Goal: Task Accomplishment & Management: Manage account settings

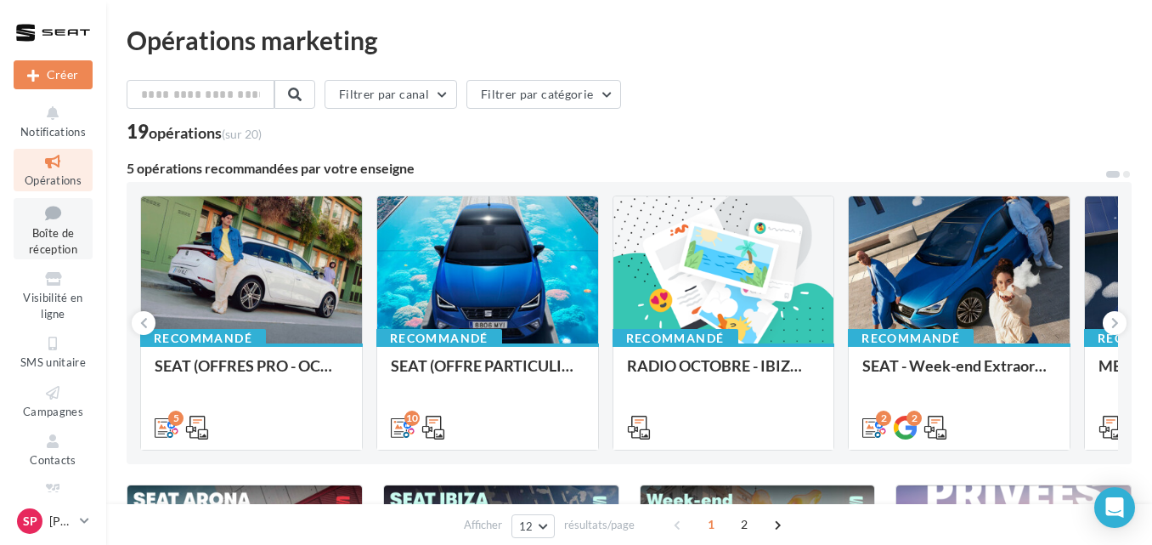
click at [52, 244] on span "Boîte de réception" at bounding box center [53, 241] width 48 height 30
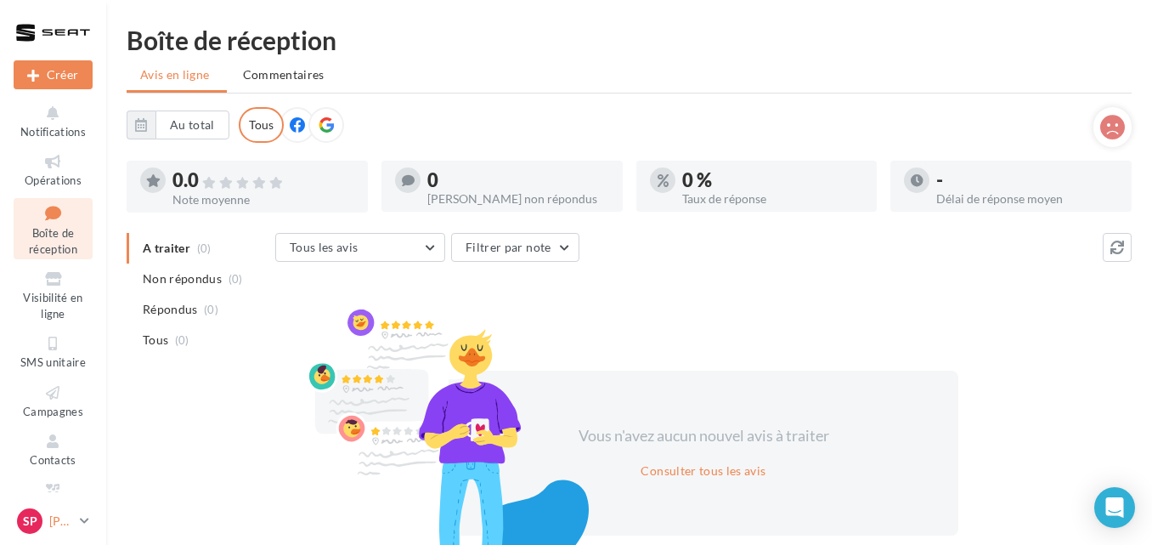
click at [86, 517] on icon at bounding box center [84, 520] width 9 height 14
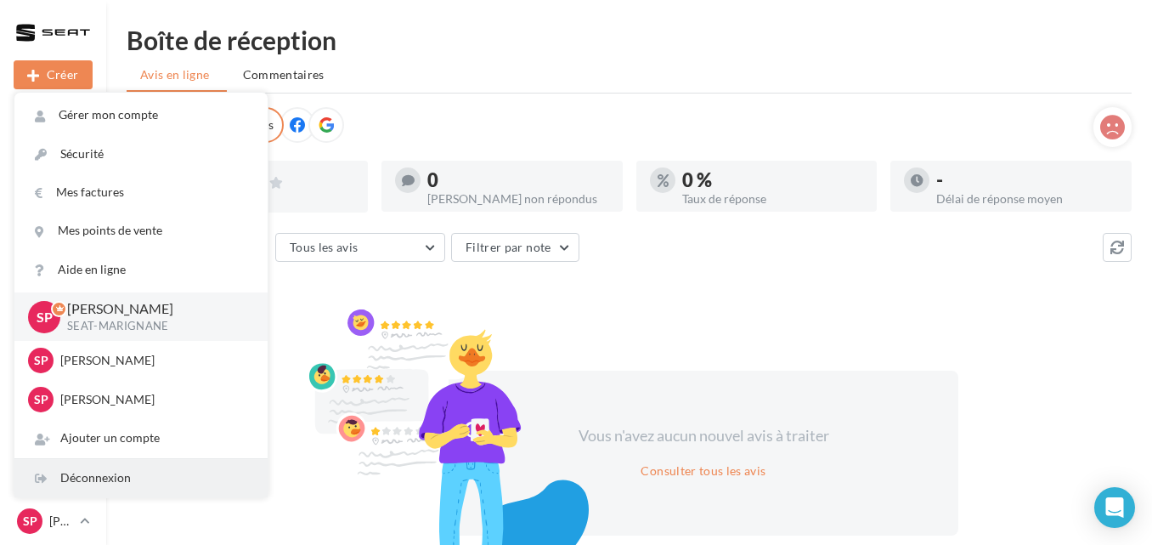
click at [71, 472] on div "Déconnexion" at bounding box center [140, 478] width 253 height 38
